Goal: Navigation & Orientation: Find specific page/section

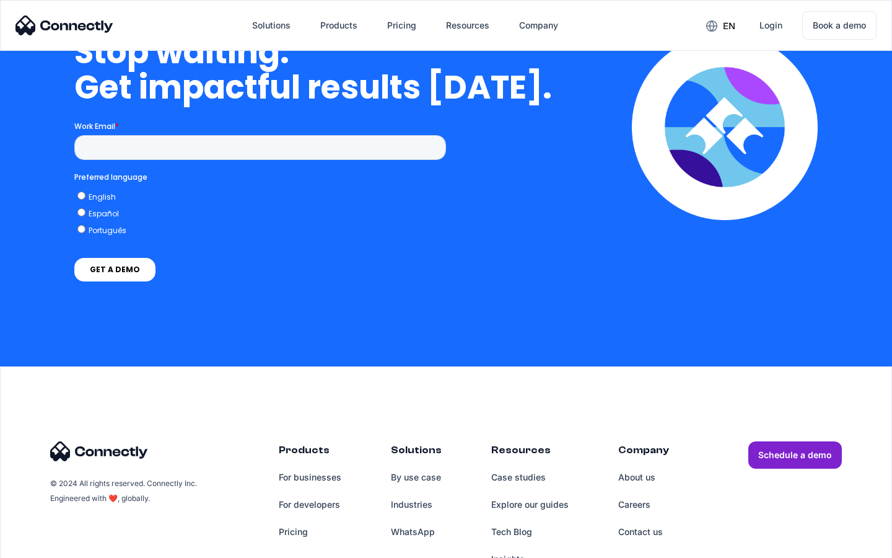
scroll to position [3603, 0]
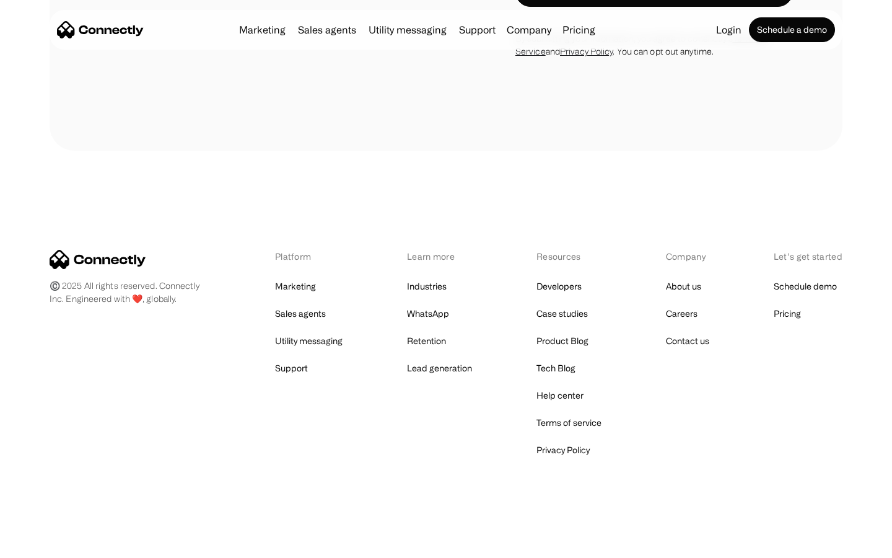
scroll to position [1141, 0]
